Goal: Answer question/provide support

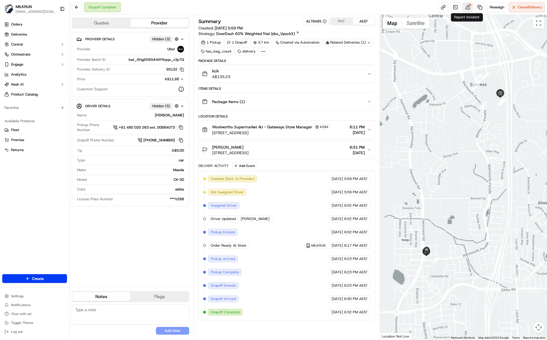
click at [466, 9] on button at bounding box center [467, 7] width 10 height 10
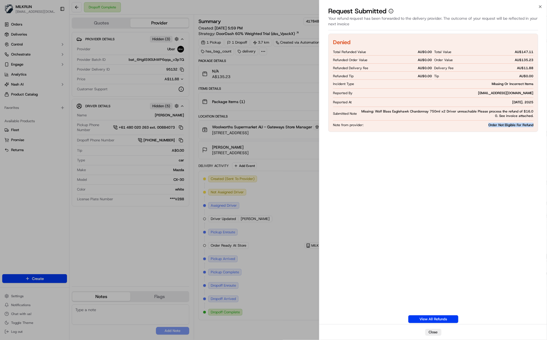
drag, startPoint x: 484, startPoint y: 124, endPoint x: 535, endPoint y: 128, distance: 51.0
click at [535, 128] on div "Denied Total Refunded Value AU$ 0.00 Refunded Order Value AU$ 0.00 Refunded Del…" at bounding box center [433, 83] width 210 height 98
copy span "Order Not Eligible For Refund"
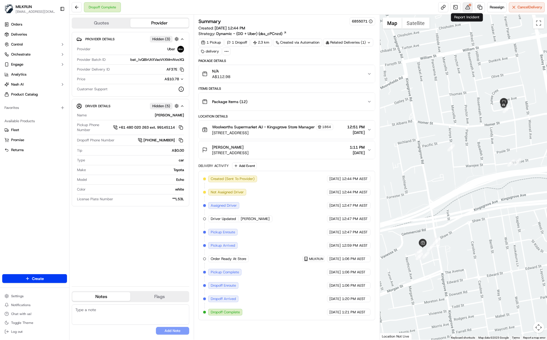
click at [469, 5] on div at bounding box center [469, 5] width 3 height 3
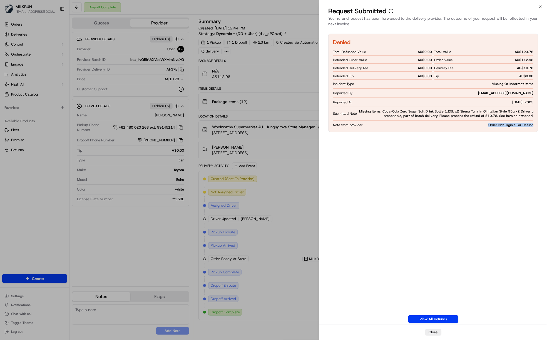
drag, startPoint x: 535, startPoint y: 124, endPoint x: 477, endPoint y: 126, distance: 57.5
click at [477, 126] on div "Denied Total Refunded Value AU$ 0.00 Refunded Order Value AU$ 0.00 Refunded Del…" at bounding box center [433, 83] width 210 height 98
copy span "Order Not Eligible For Refund"
